Goal: Ask a question

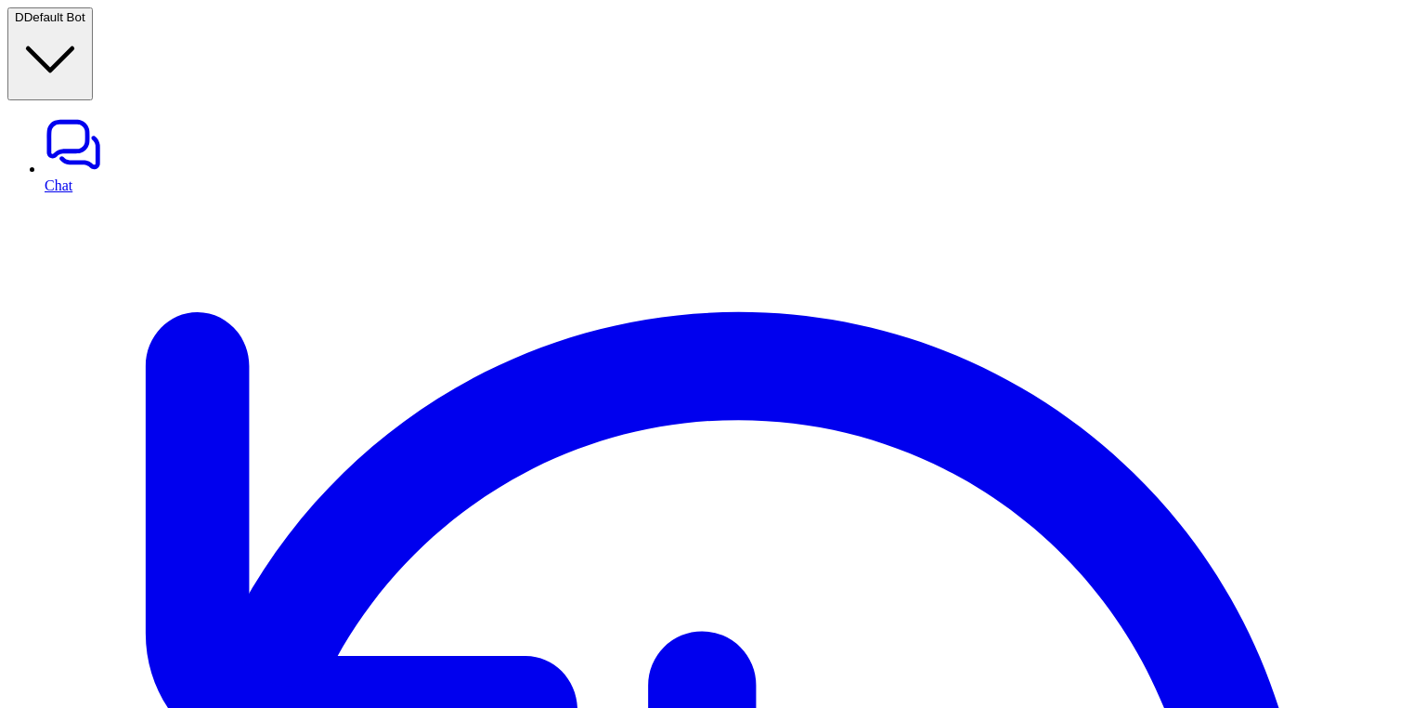
scroll to position [75, 0]
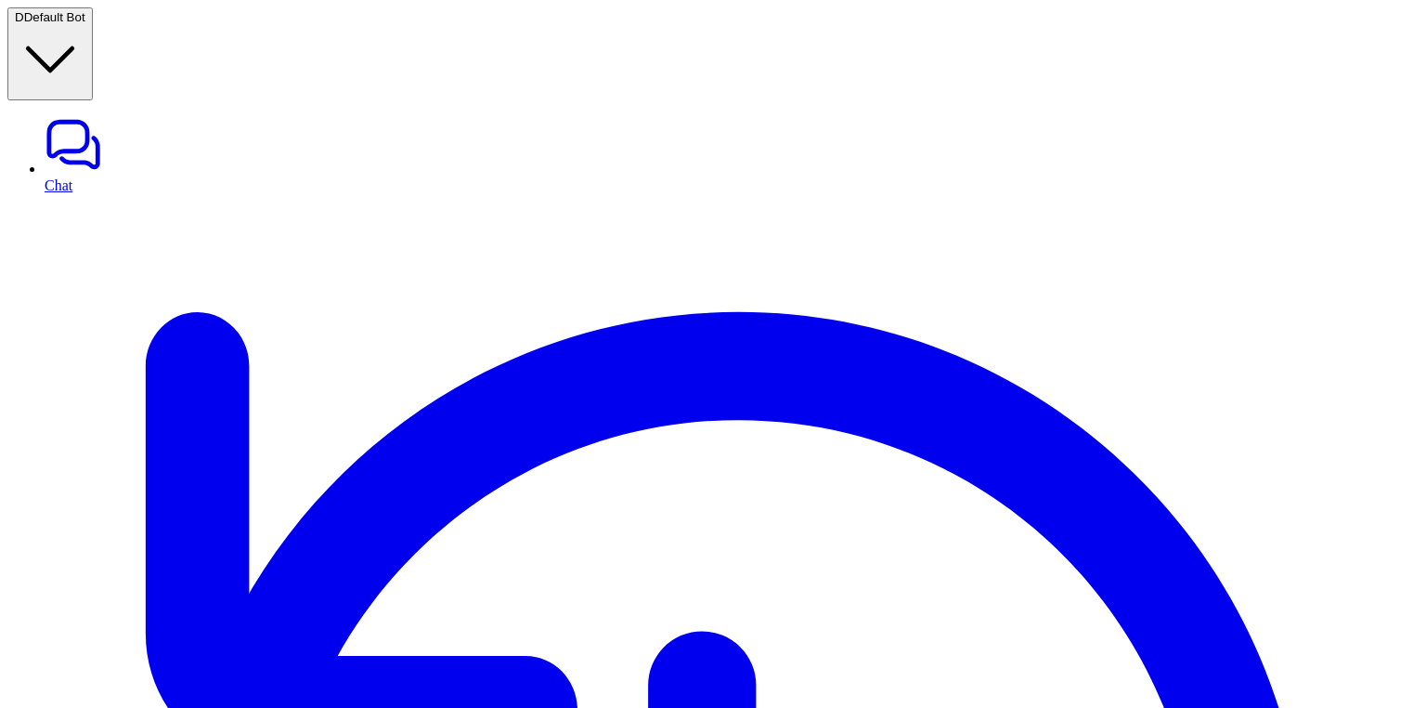
scroll to position [75, 0]
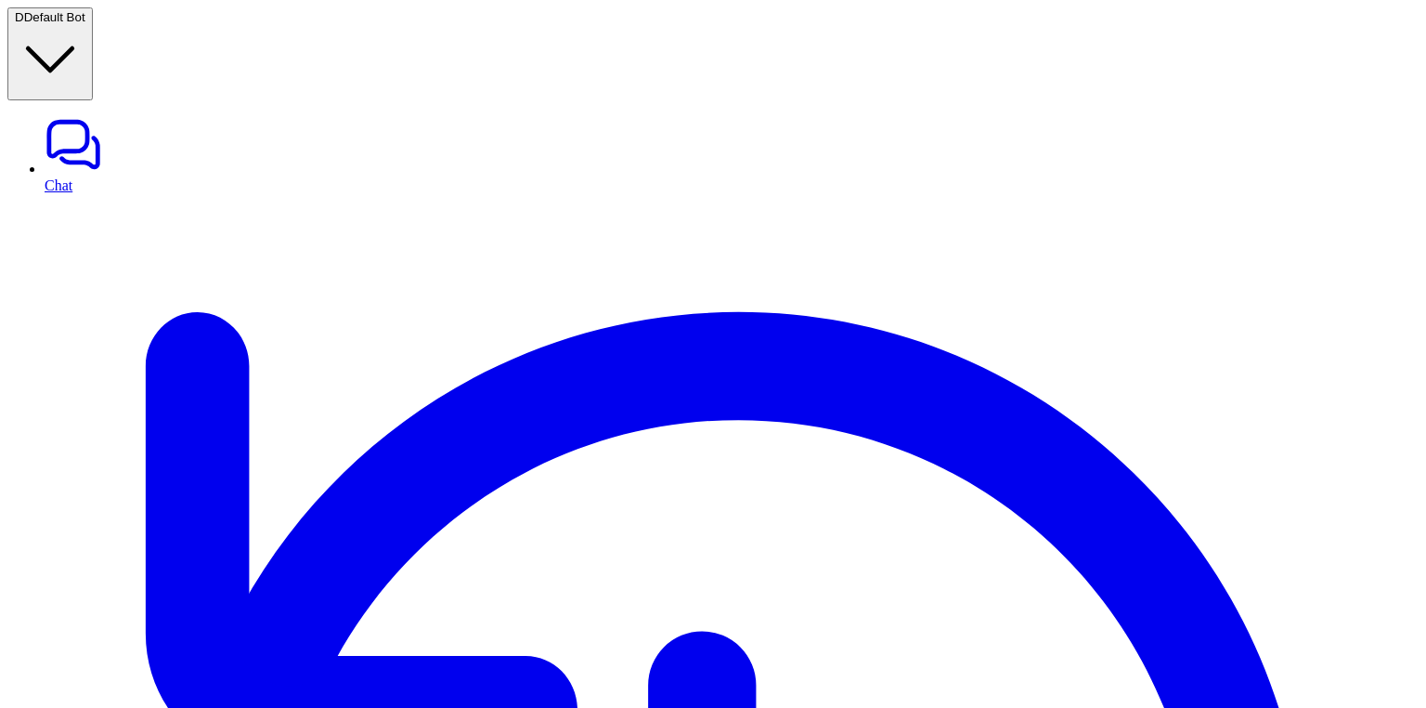
scroll to position [0, 0]
